Goal: Find specific page/section: Find specific page/section

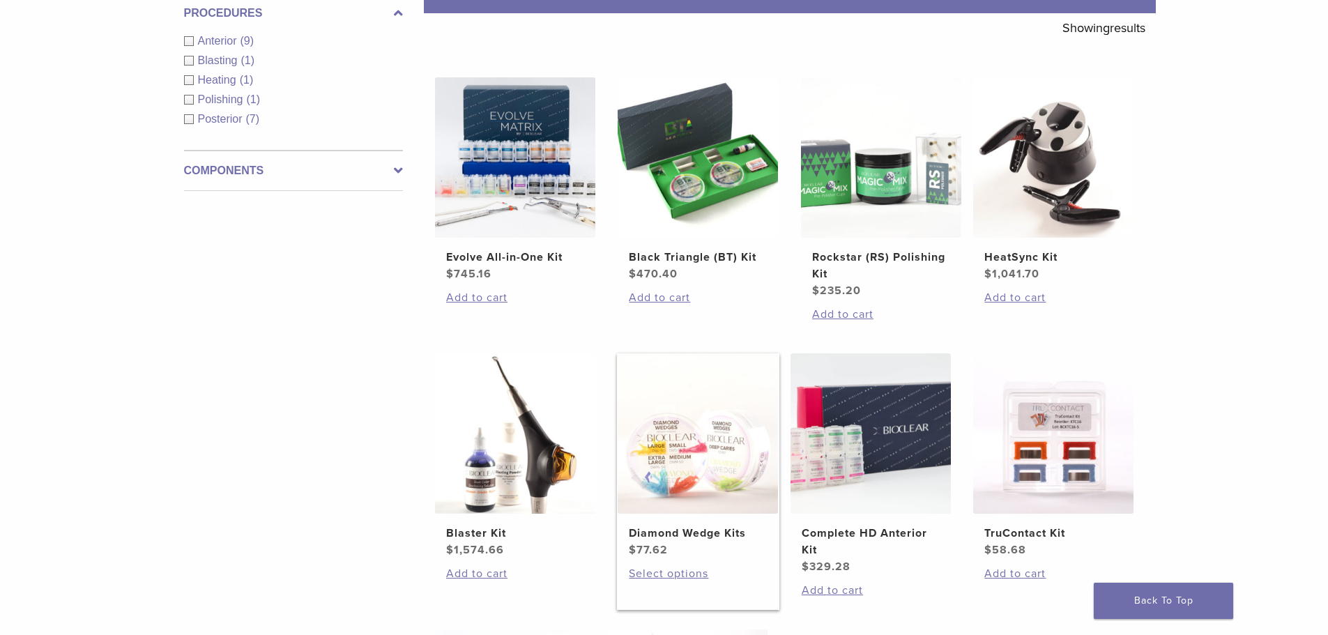
scroll to position [279, 0]
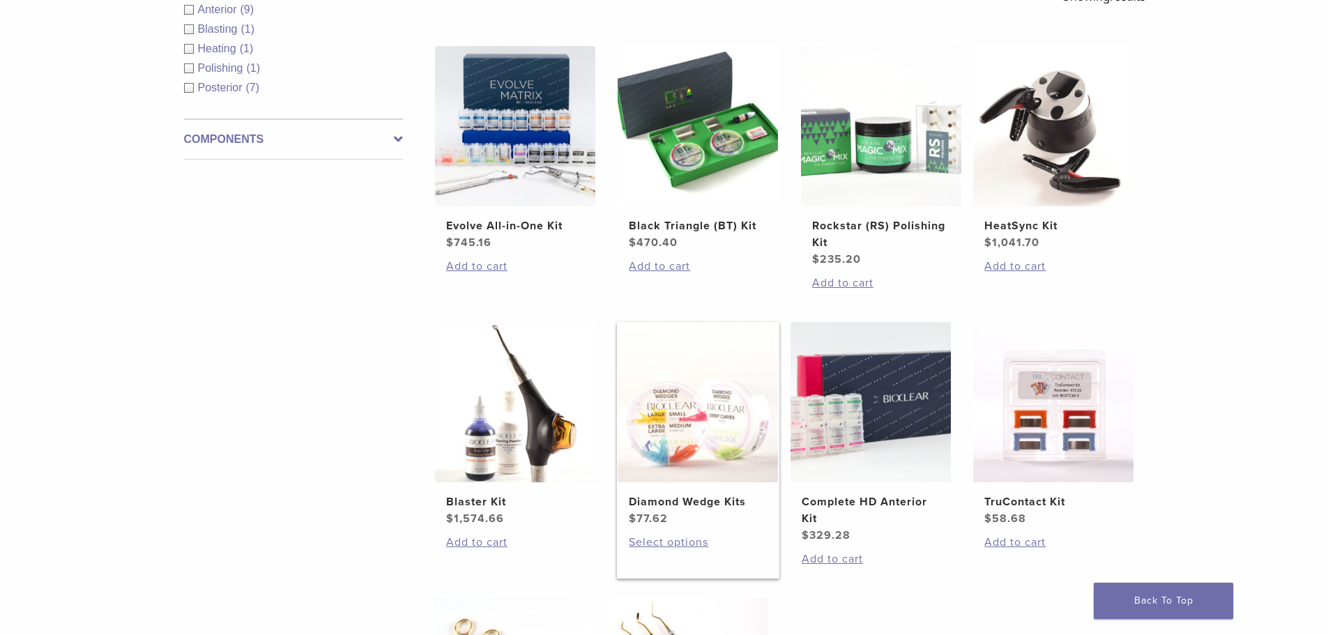
click at [747, 462] on img at bounding box center [698, 402] width 160 height 160
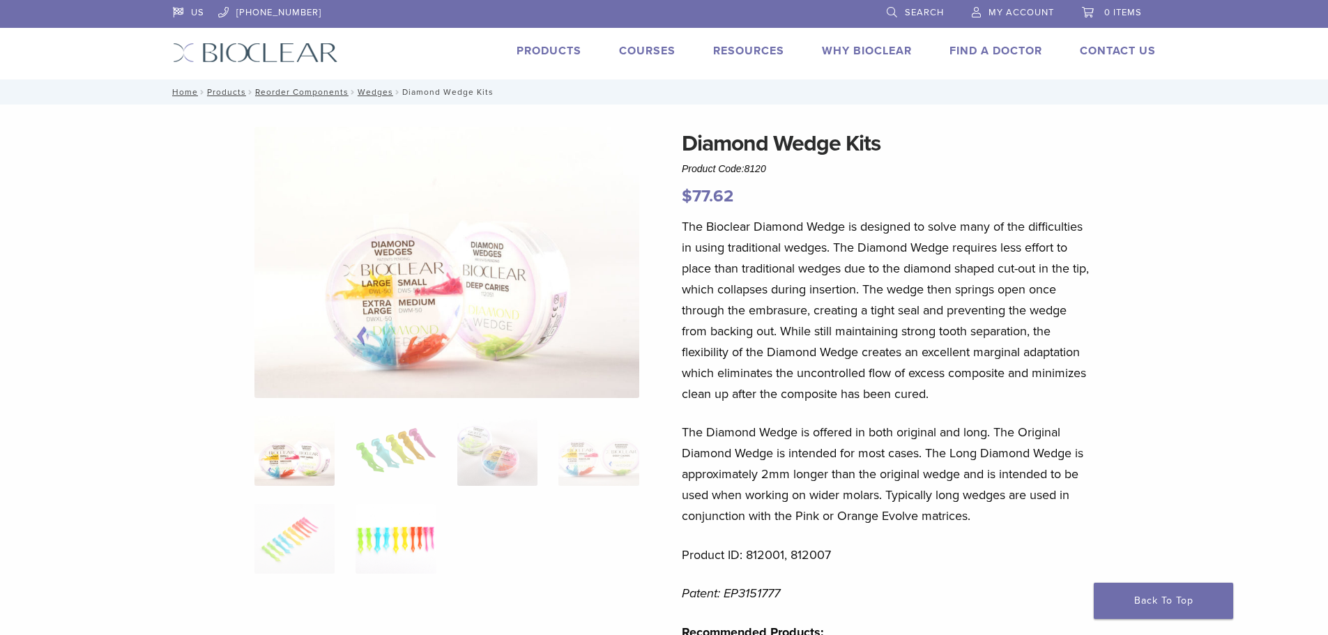
click at [395, 536] on img at bounding box center [396, 539] width 80 height 70
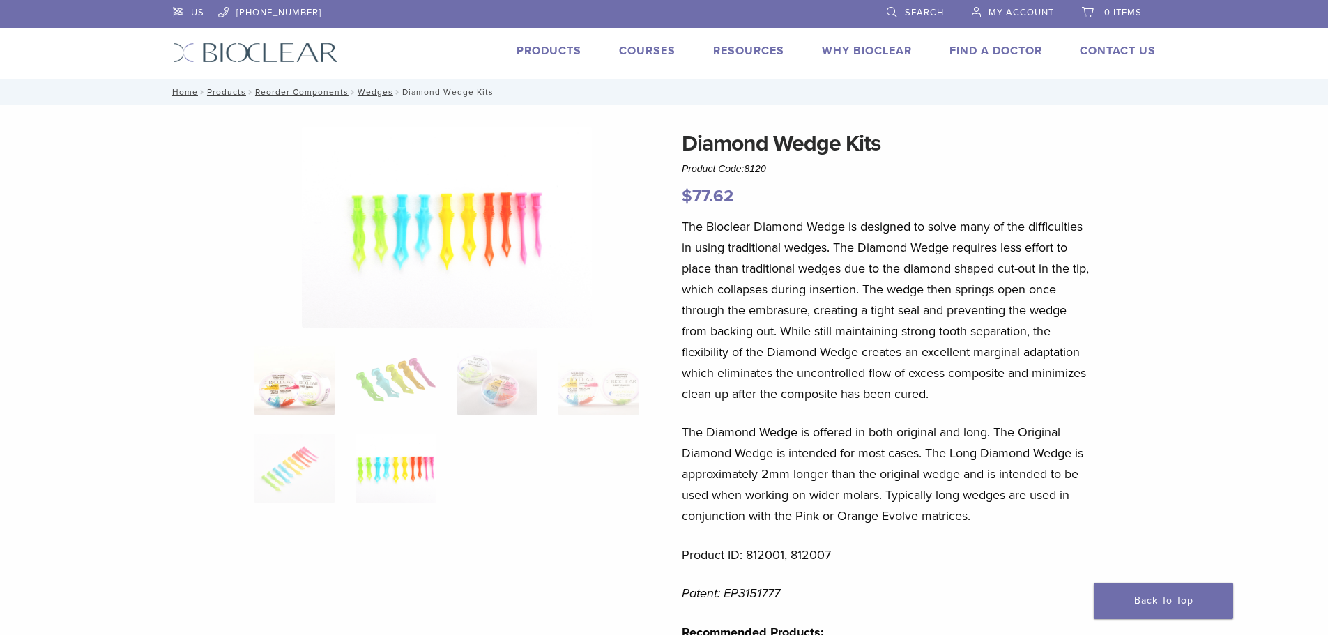
click at [319, 400] on img at bounding box center [295, 381] width 80 height 70
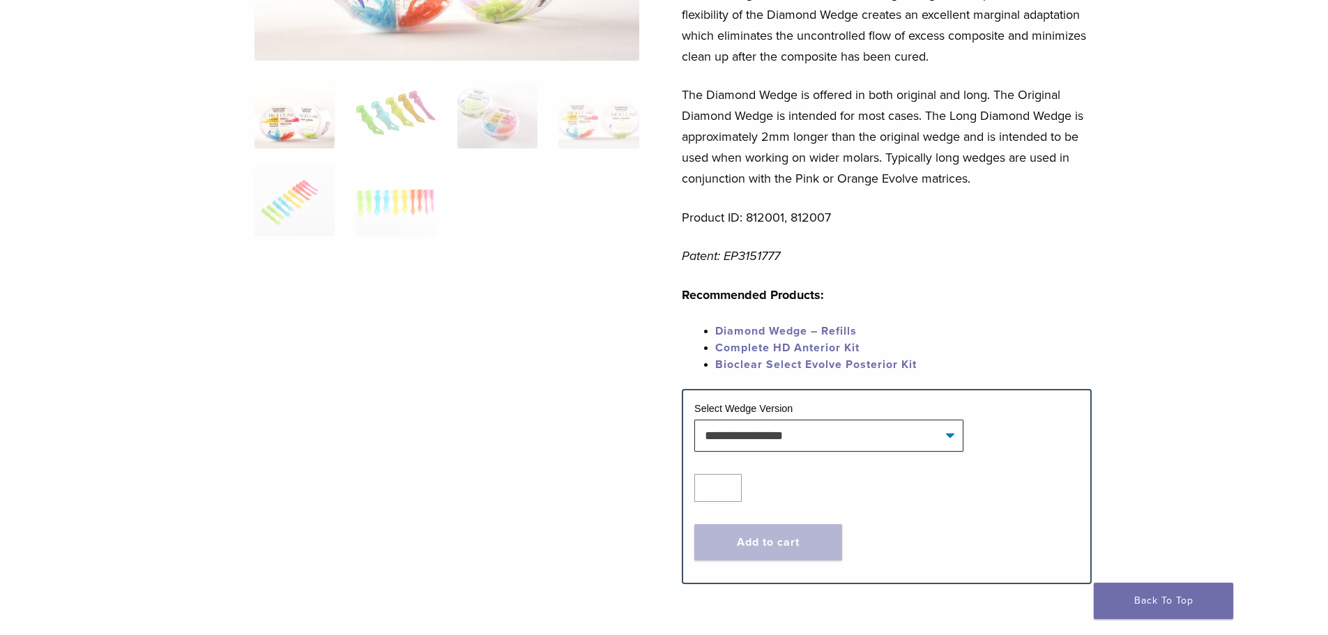
scroll to position [349, 0]
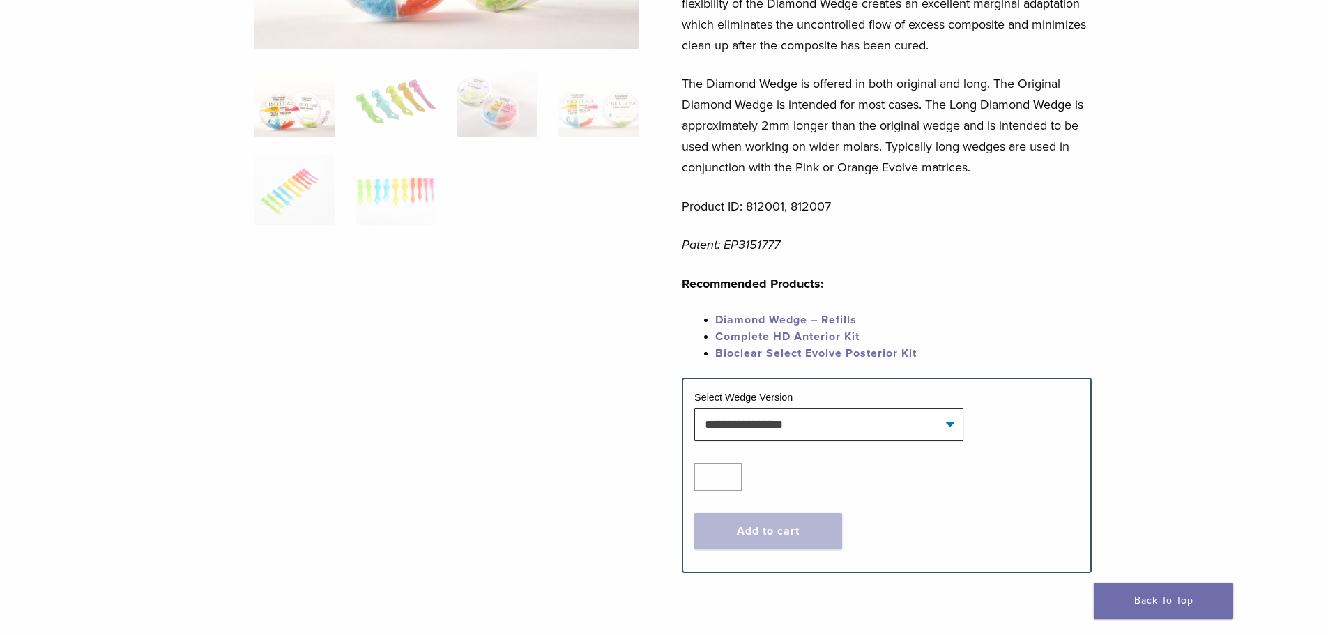
click at [773, 352] on link "Bioclear Select Evolve Posterior Kit" at bounding box center [816, 354] width 202 height 14
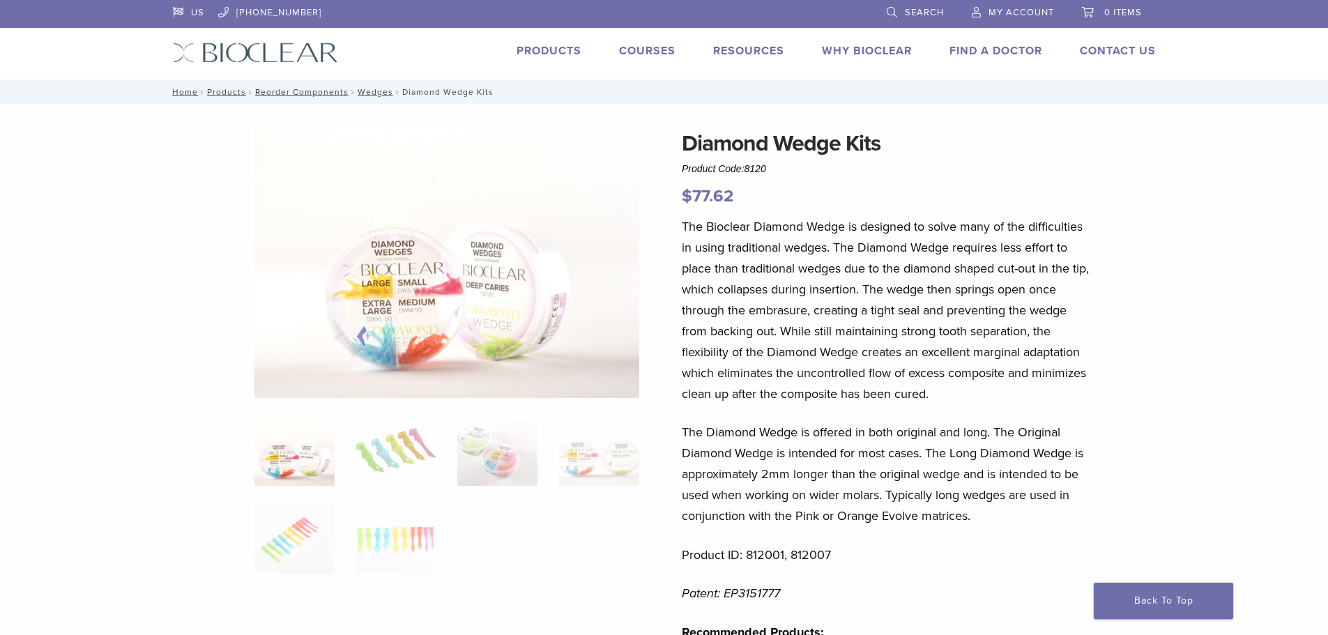
scroll to position [349, 0]
